Goal: Find specific page/section: Find specific page/section

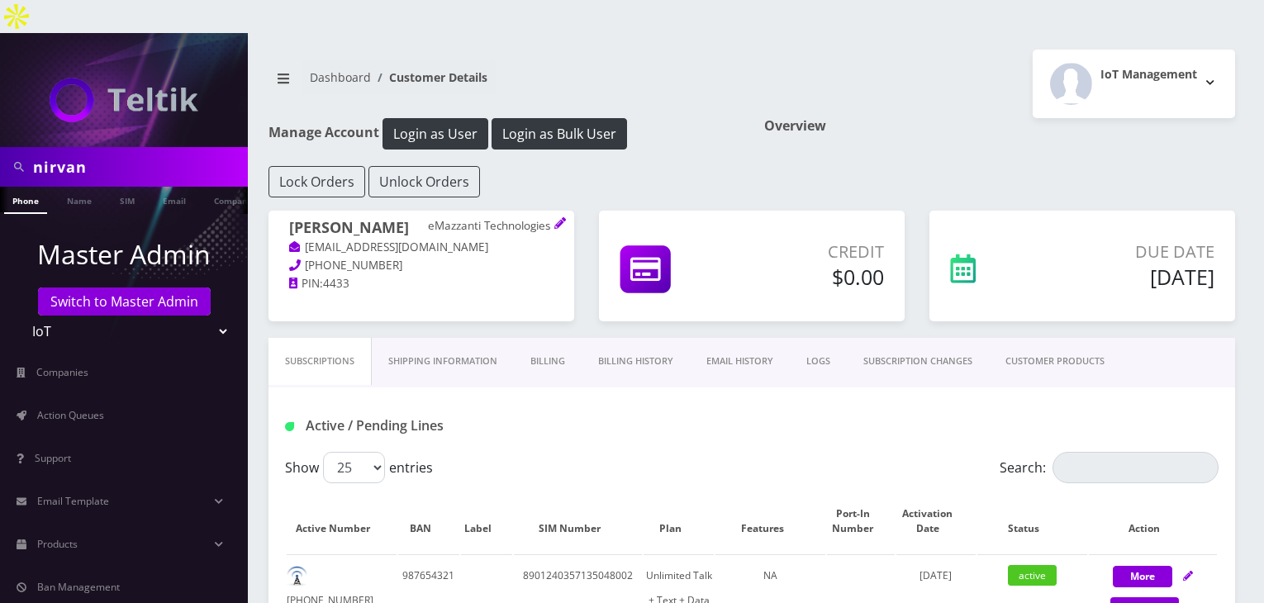
scroll to position [413, 0]
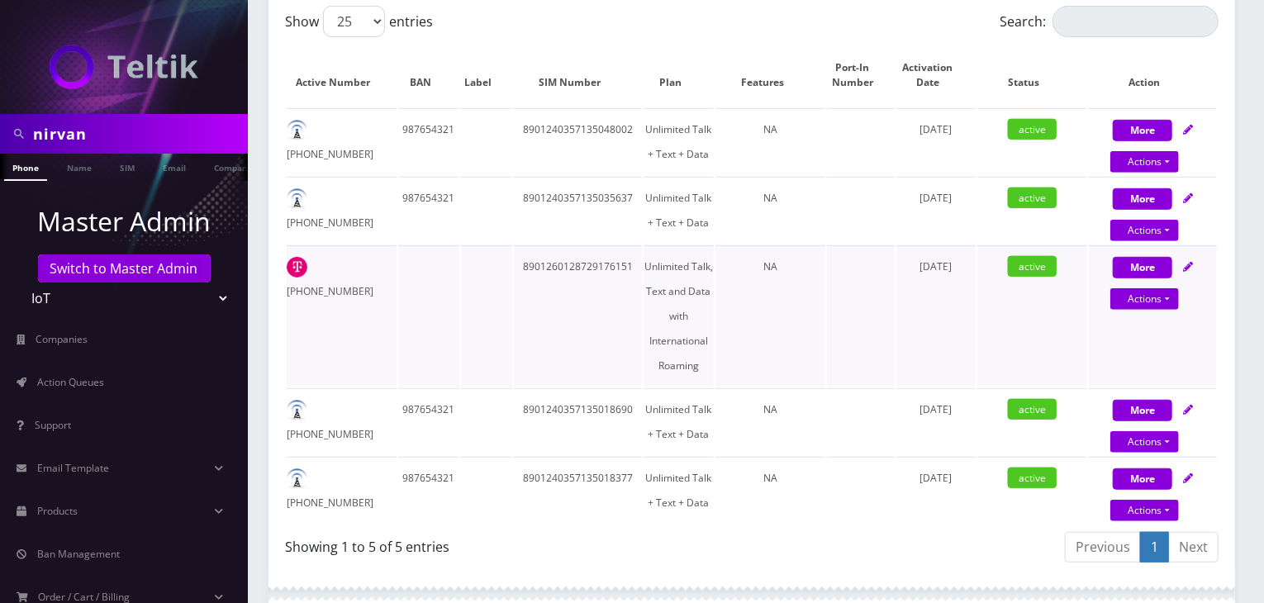
scroll to position [413, 0]
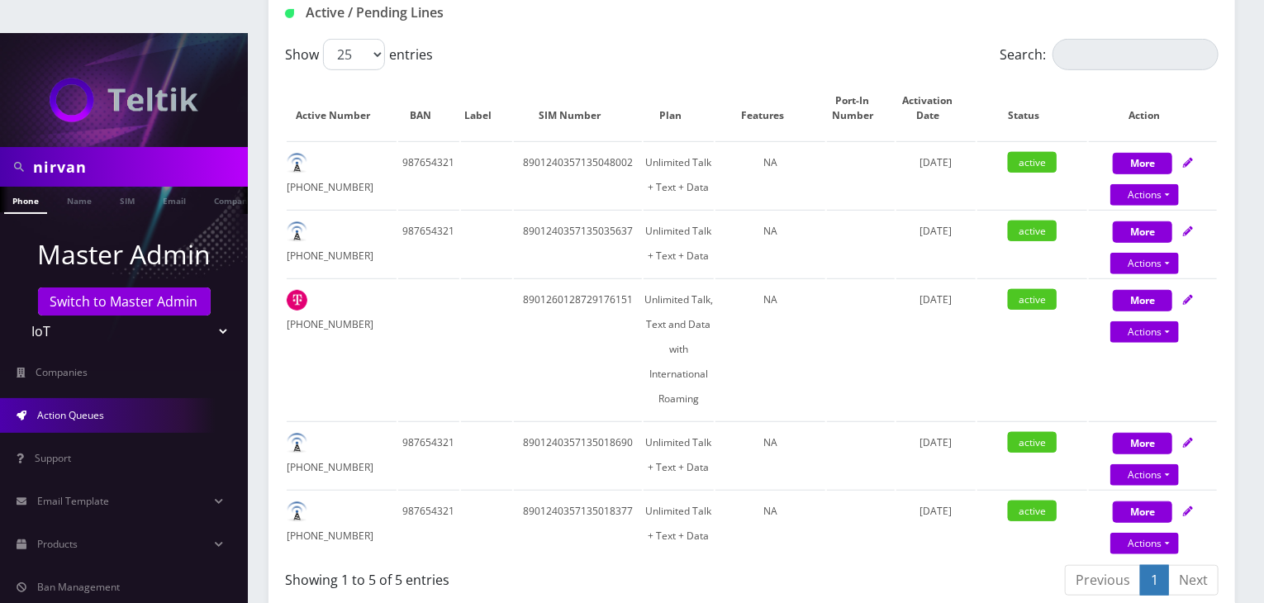
click at [68, 408] on span "Action Queues" at bounding box center [70, 415] width 67 height 14
